Goal: Find specific page/section: Find specific page/section

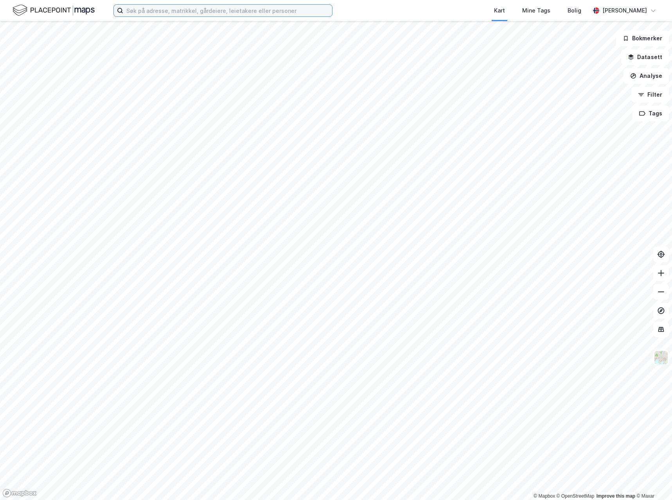
click at [239, 13] on input at bounding box center [227, 11] width 209 height 12
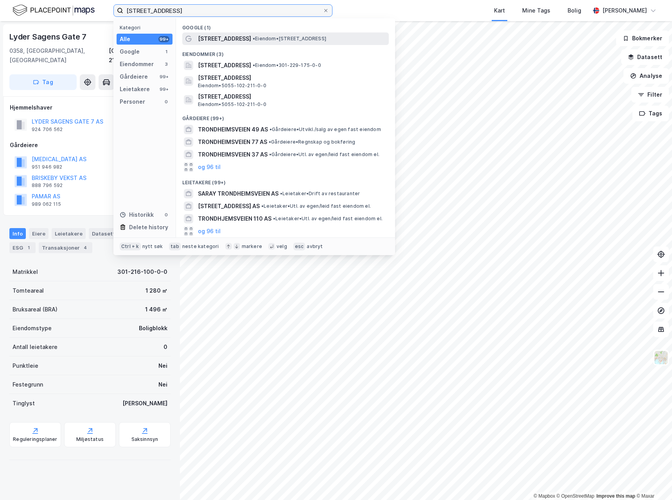
type input "[STREET_ADDRESS]"
